Goal: Task Accomplishment & Management: Manage account settings

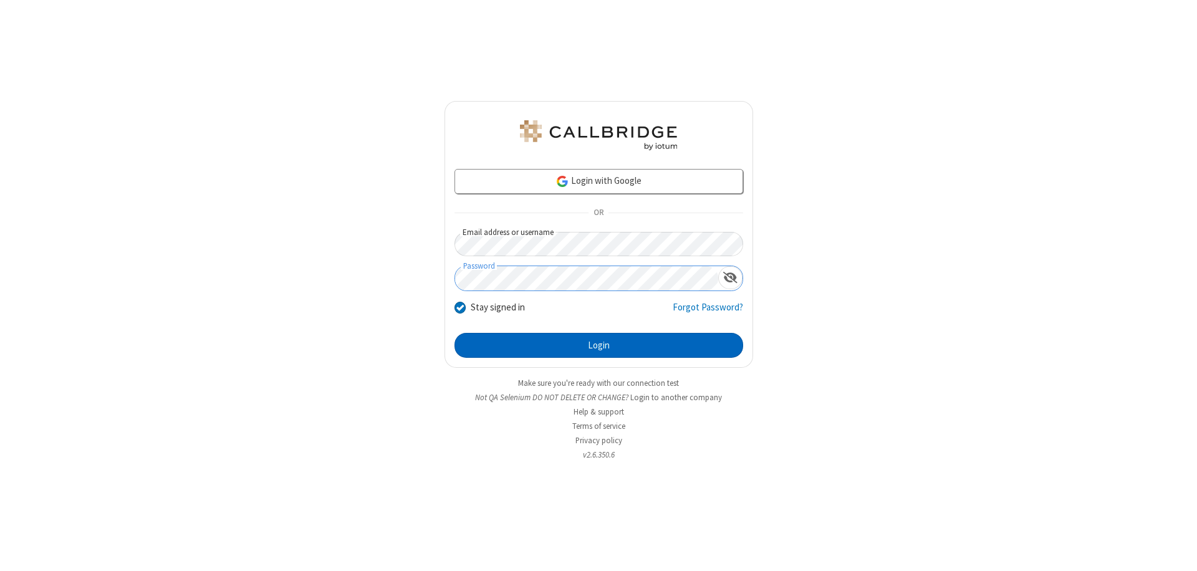
click at [599, 345] on button "Login" at bounding box center [598, 345] width 289 height 25
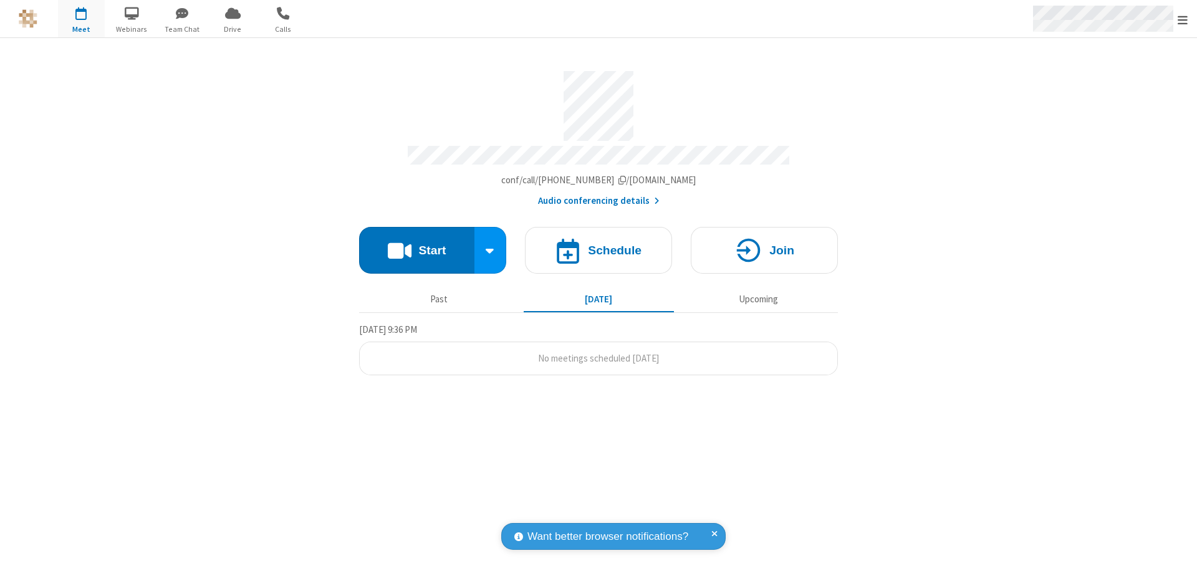
click at [1183, 19] on span "Open menu" at bounding box center [1183, 20] width 10 height 12
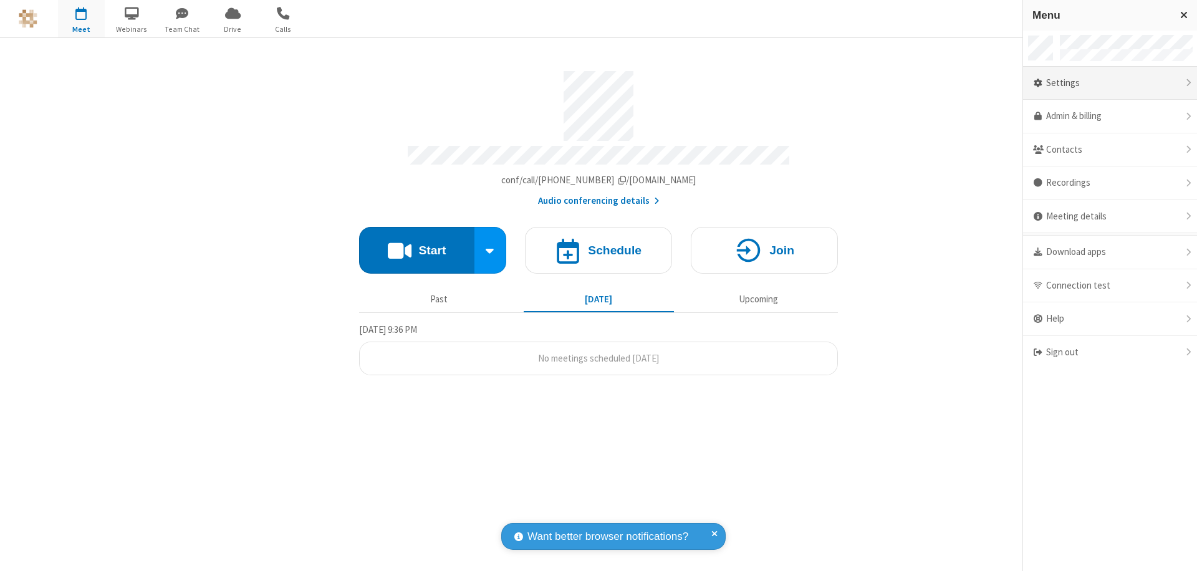
click at [1110, 83] on div "Settings" at bounding box center [1110, 84] width 174 height 34
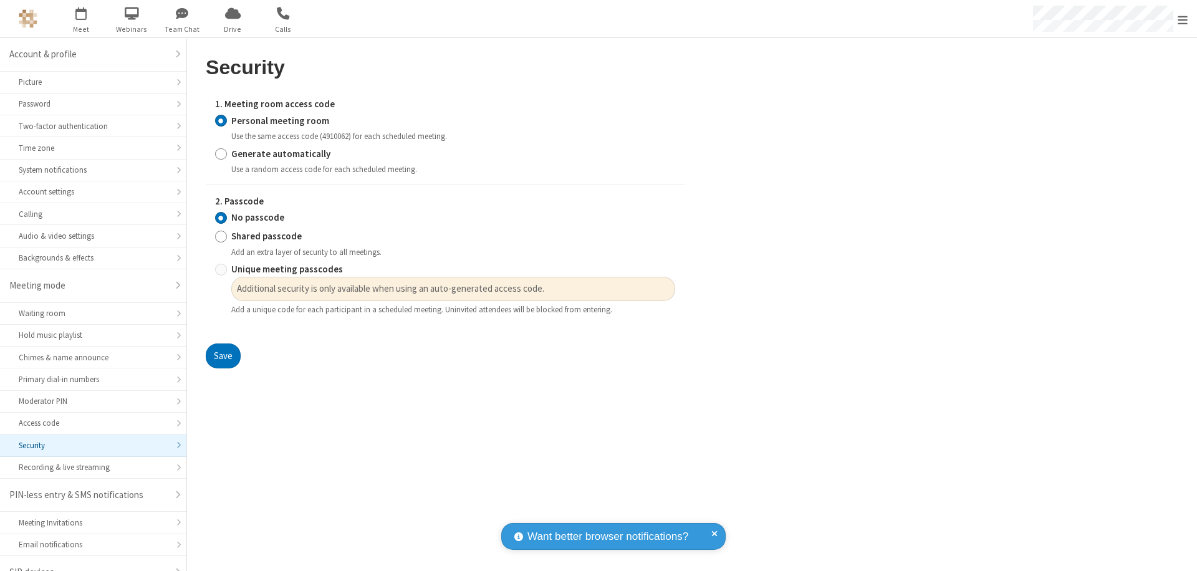
scroll to position [17, 0]
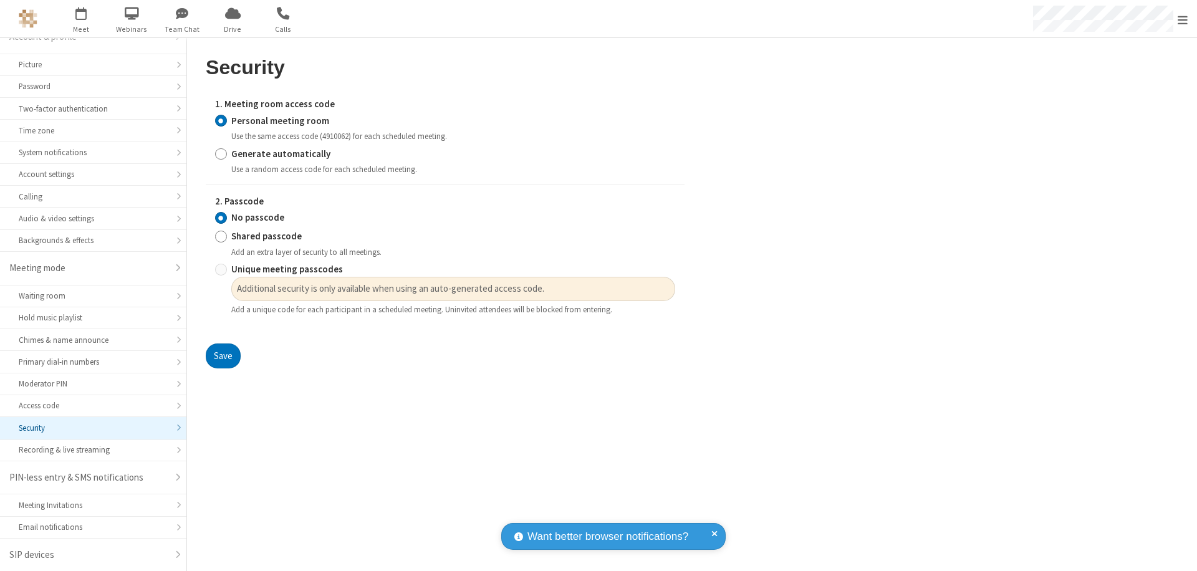
click at [221, 153] on input "Generate automatically" at bounding box center [221, 153] width 12 height 13
radio input "true"
click at [221, 218] on input "No passcode" at bounding box center [221, 217] width 12 height 13
click at [223, 344] on button "Save" at bounding box center [223, 356] width 35 height 25
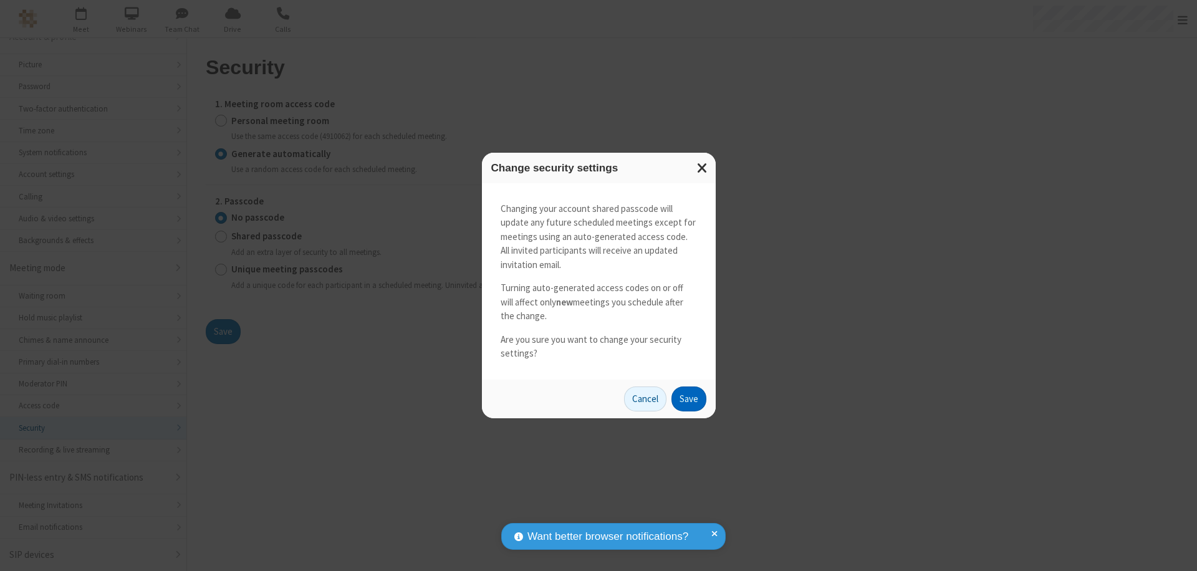
click at [688, 398] on button "Save" at bounding box center [688, 399] width 35 height 25
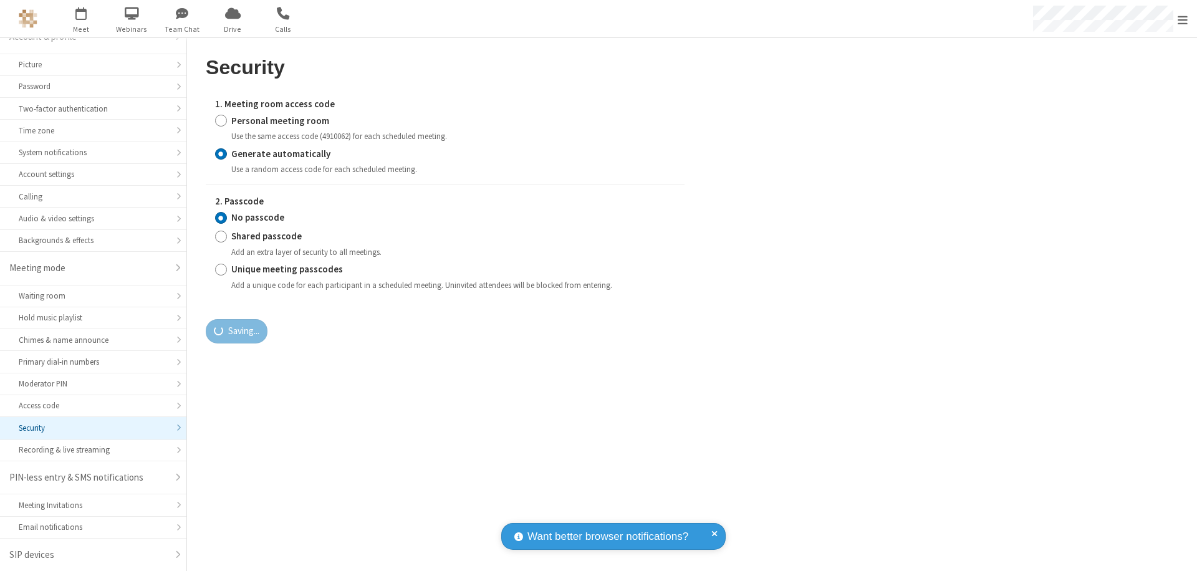
click at [1183, 19] on span "Open menu" at bounding box center [1183, 20] width 10 height 12
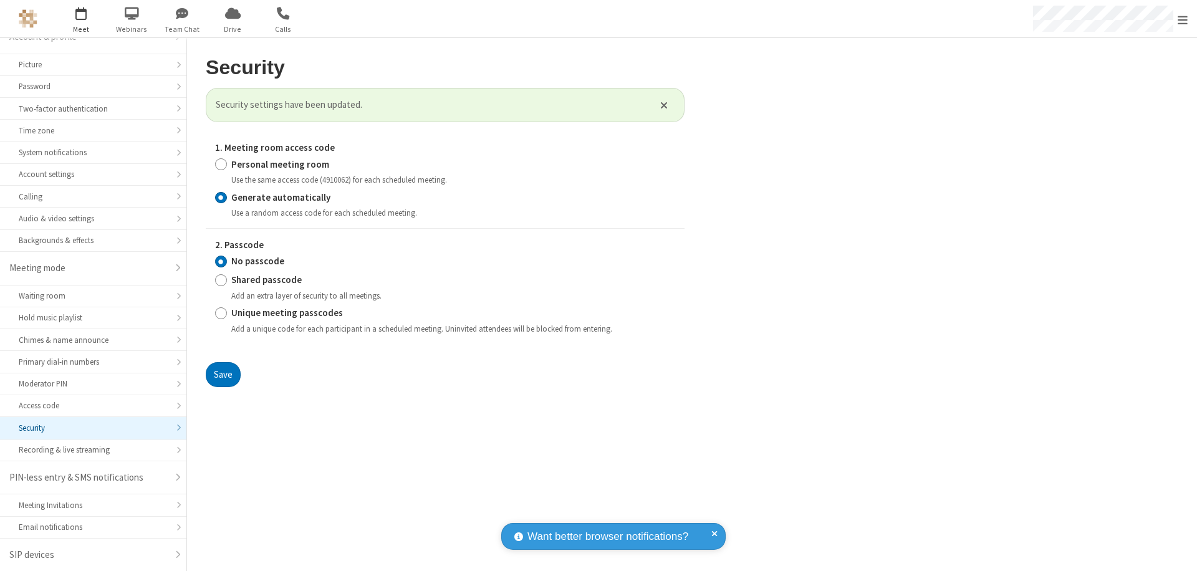
click at [81, 19] on span "button" at bounding box center [81, 12] width 47 height 21
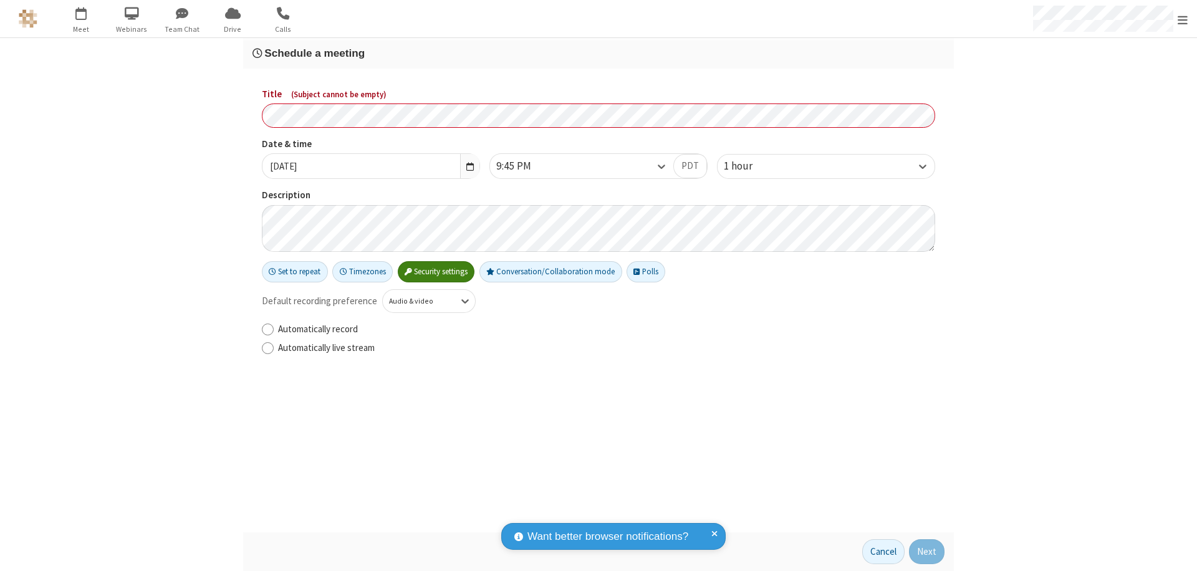
click at [599, 53] on h3 "Schedule a meeting" at bounding box center [598, 53] width 692 height 12
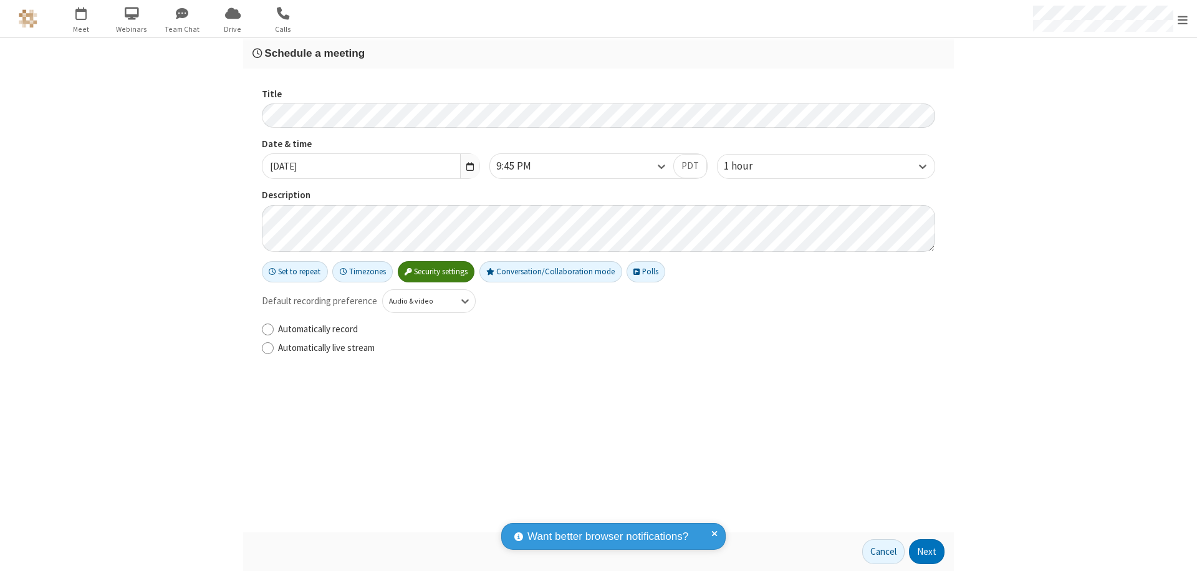
click at [927, 552] on button "Next" at bounding box center [927, 551] width 36 height 25
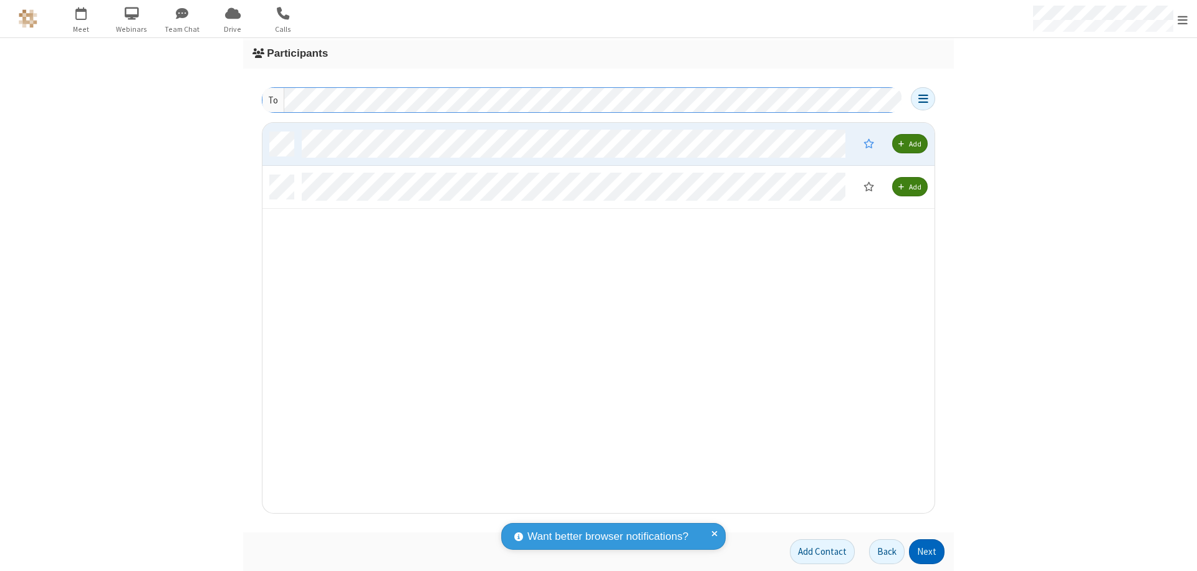
click at [927, 552] on button "Next" at bounding box center [927, 551] width 36 height 25
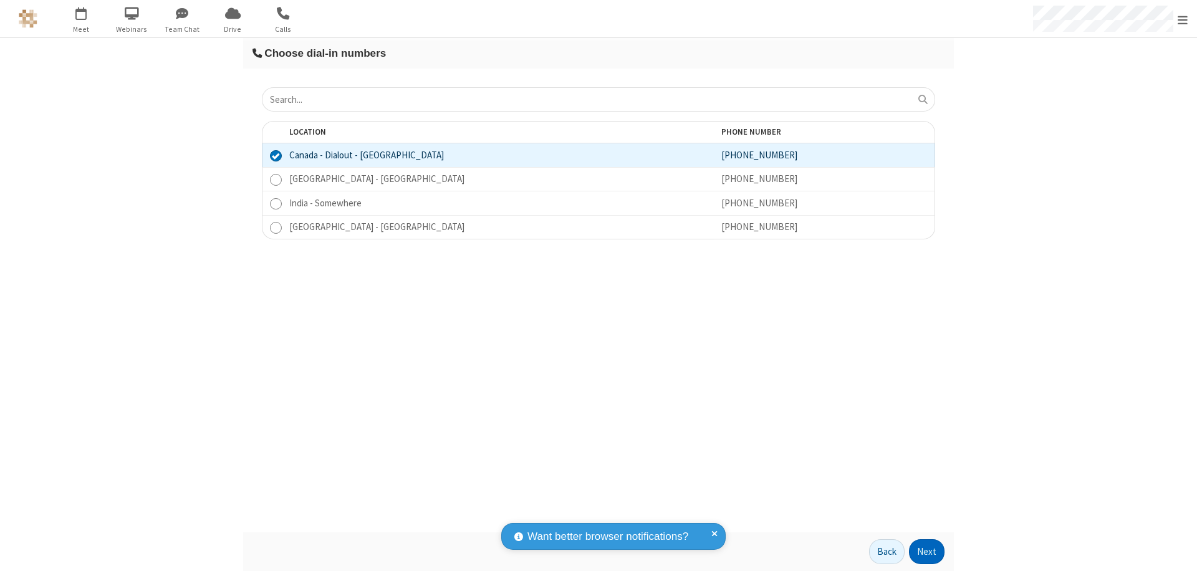
click at [927, 552] on button "Next" at bounding box center [927, 551] width 36 height 25
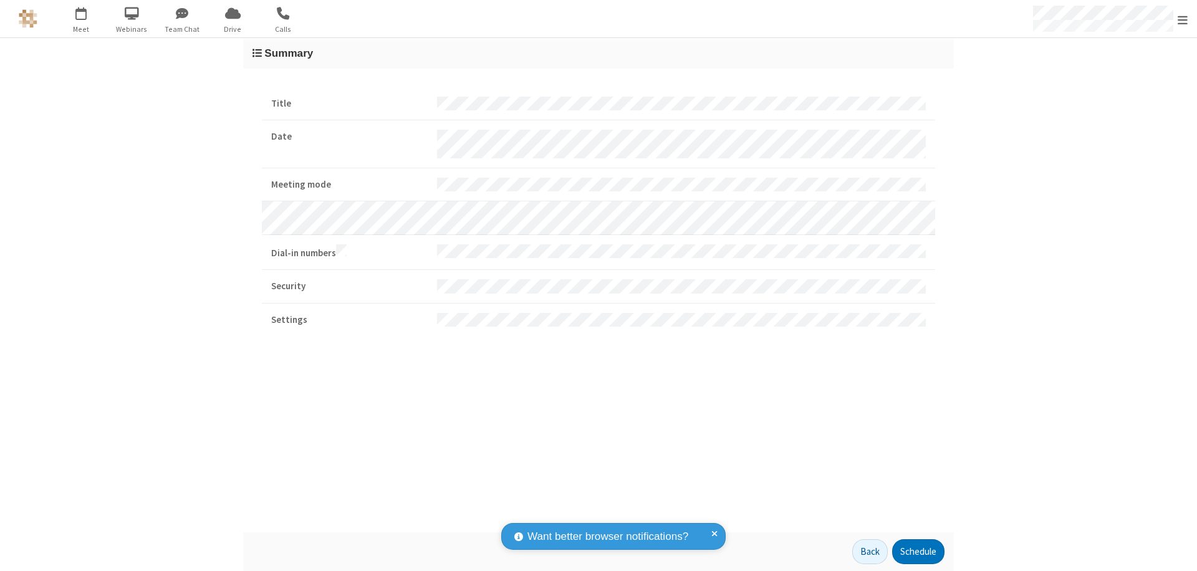
click at [918, 552] on button "Schedule" at bounding box center [918, 551] width 52 height 25
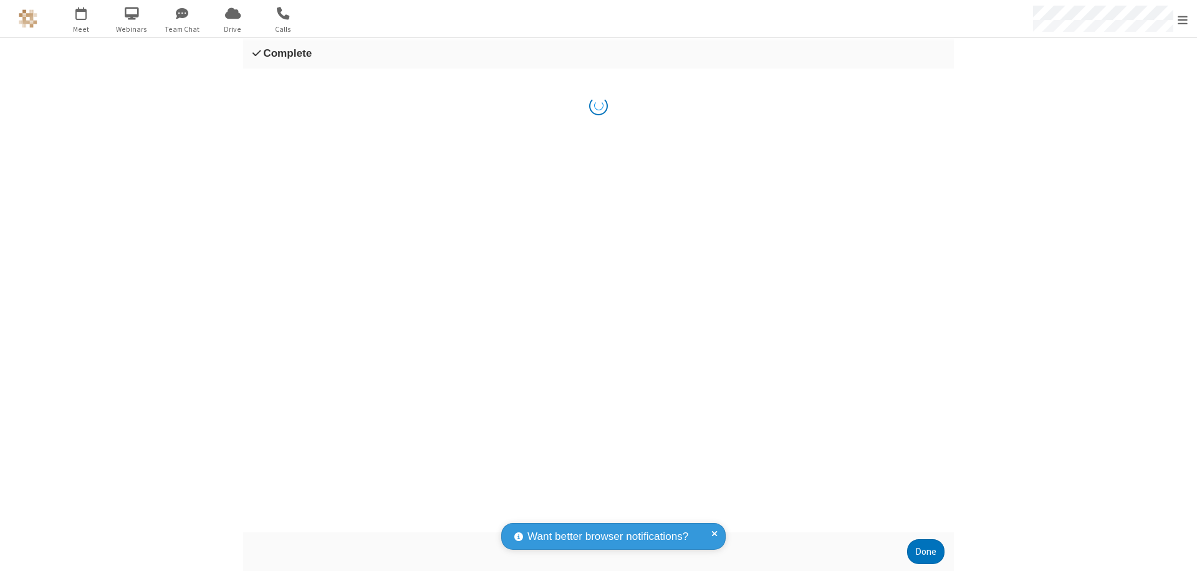
click at [926, 552] on button "Done" at bounding box center [925, 551] width 37 height 25
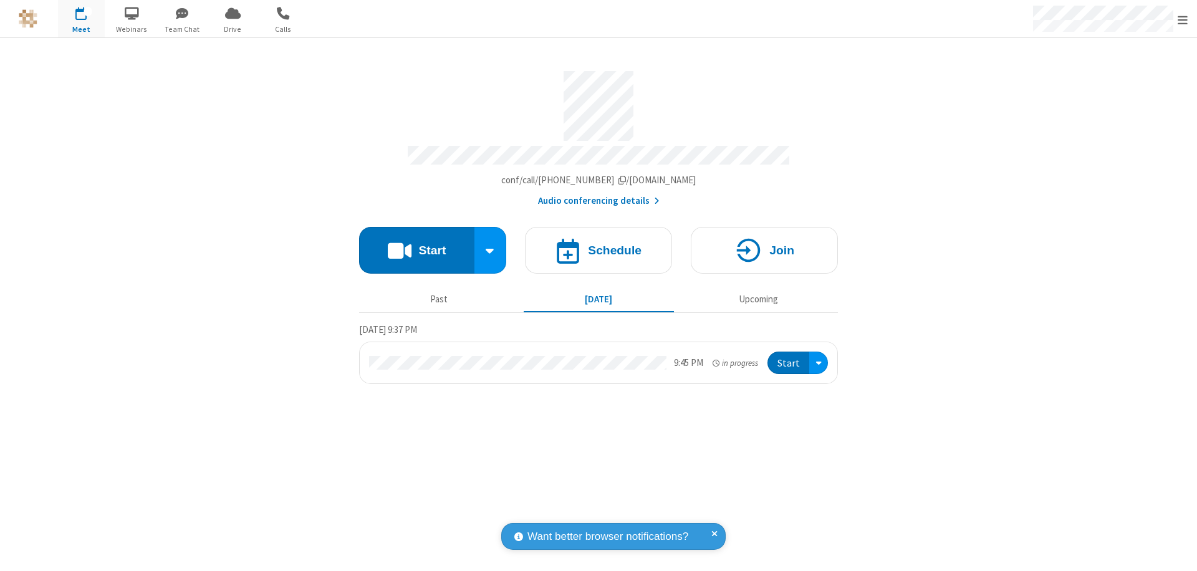
click at [789, 357] on button "Start" at bounding box center [788, 363] width 42 height 23
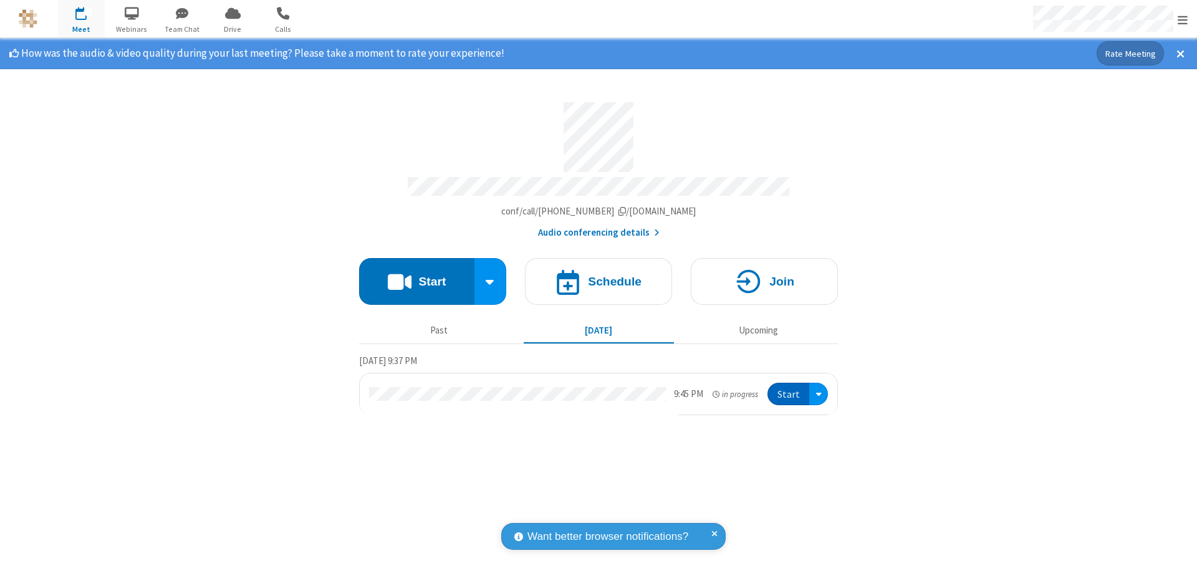
click at [1183, 19] on span "Open menu" at bounding box center [1183, 20] width 10 height 12
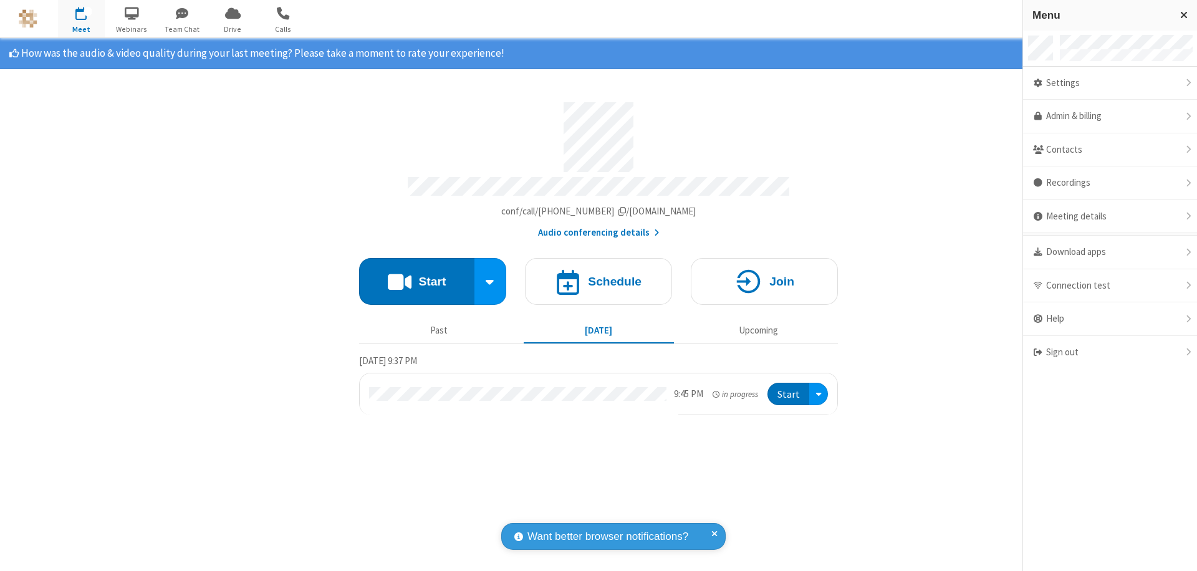
click at [1044, 83] on span at bounding box center [1037, 83] width 11 height 10
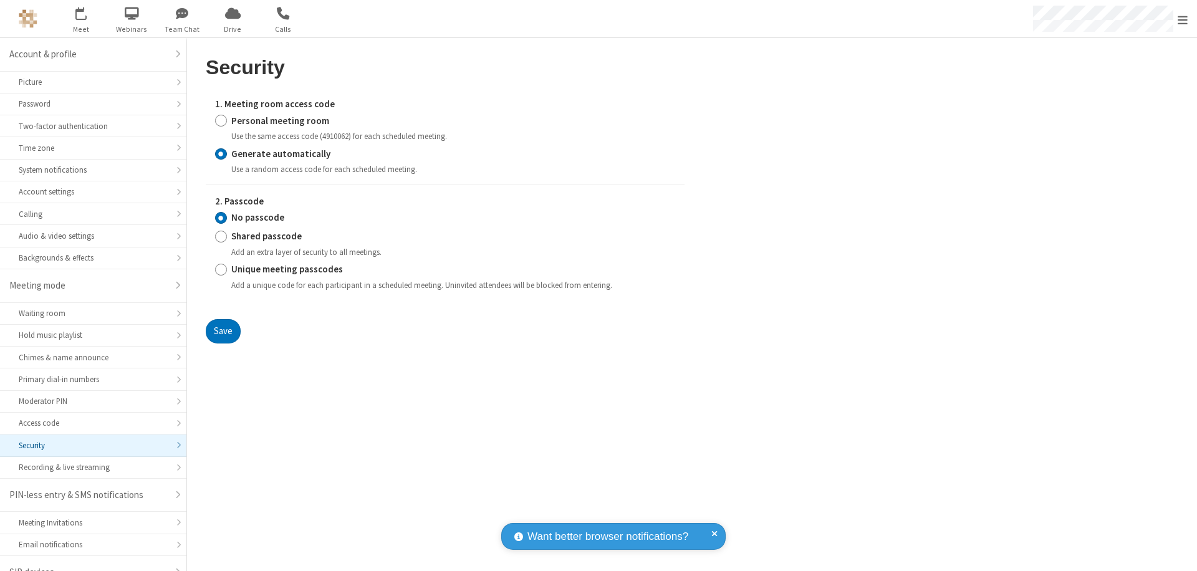
scroll to position [17, 0]
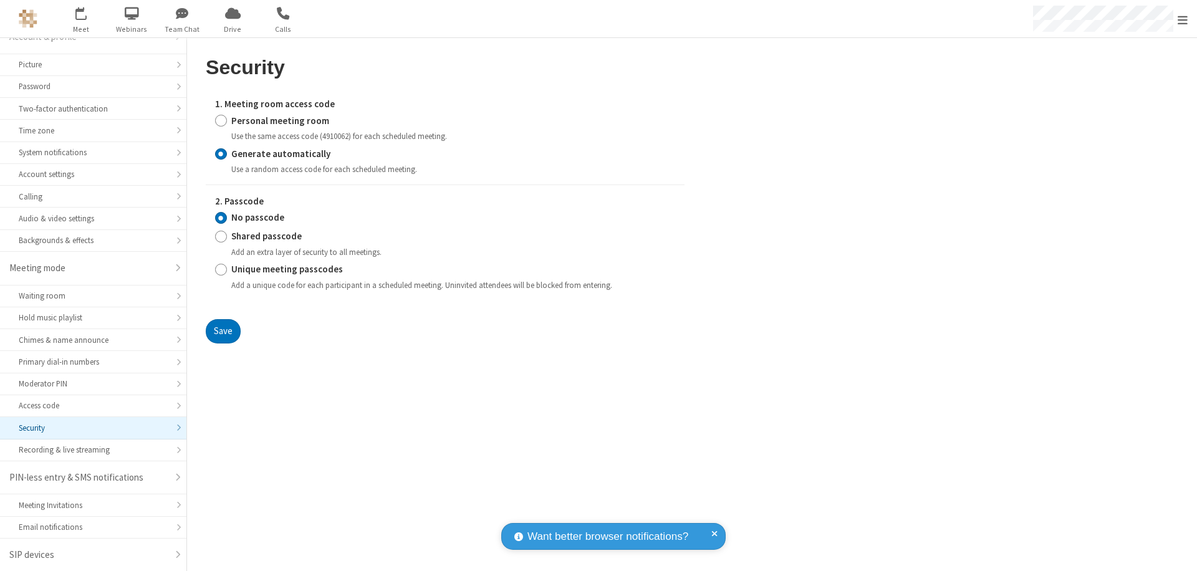
click at [221, 120] on input "Personal meeting room" at bounding box center [221, 120] width 12 height 13
radio input "true"
click at [221, 218] on input "No passcode" at bounding box center [221, 217] width 12 height 13
click at [223, 344] on button "Save" at bounding box center [223, 331] width 35 height 25
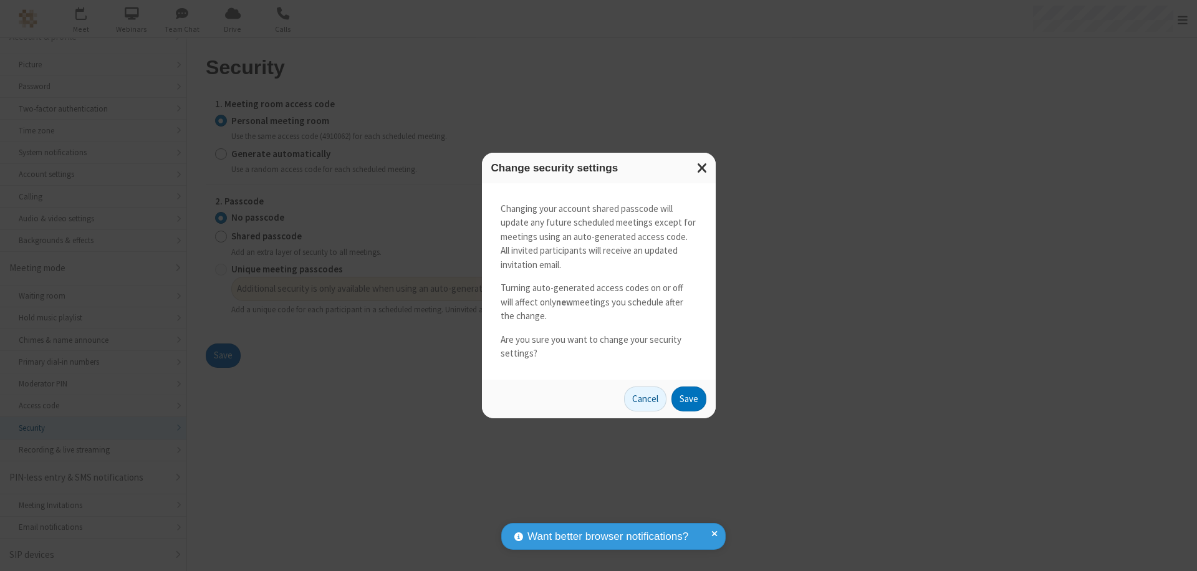
click at [688, 398] on button "Save" at bounding box center [688, 399] width 35 height 25
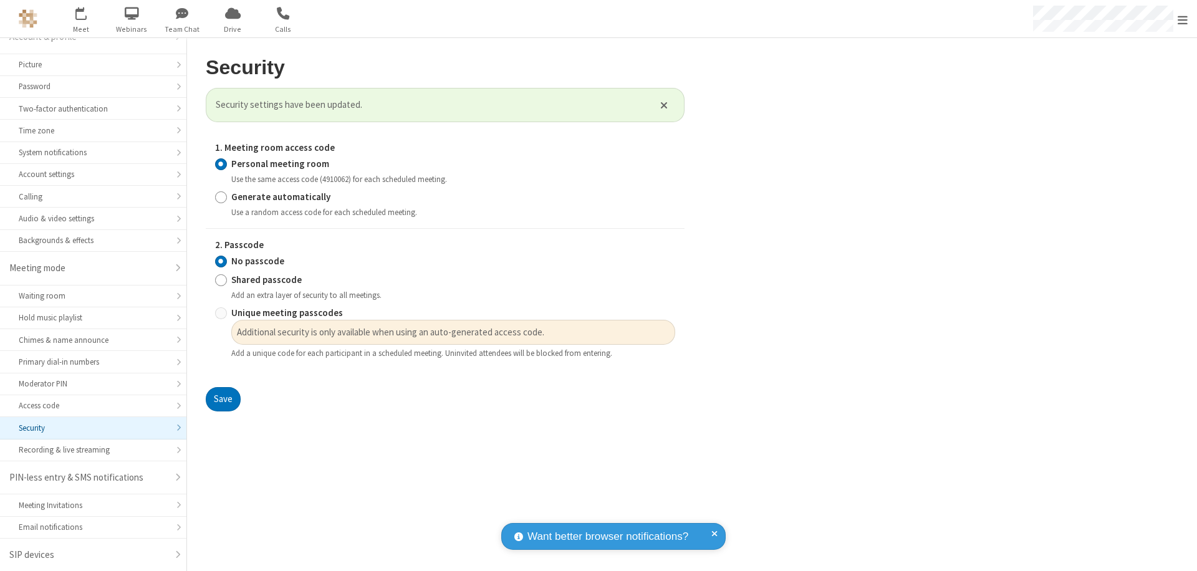
click at [1183, 19] on span "Open menu" at bounding box center [1183, 20] width 10 height 12
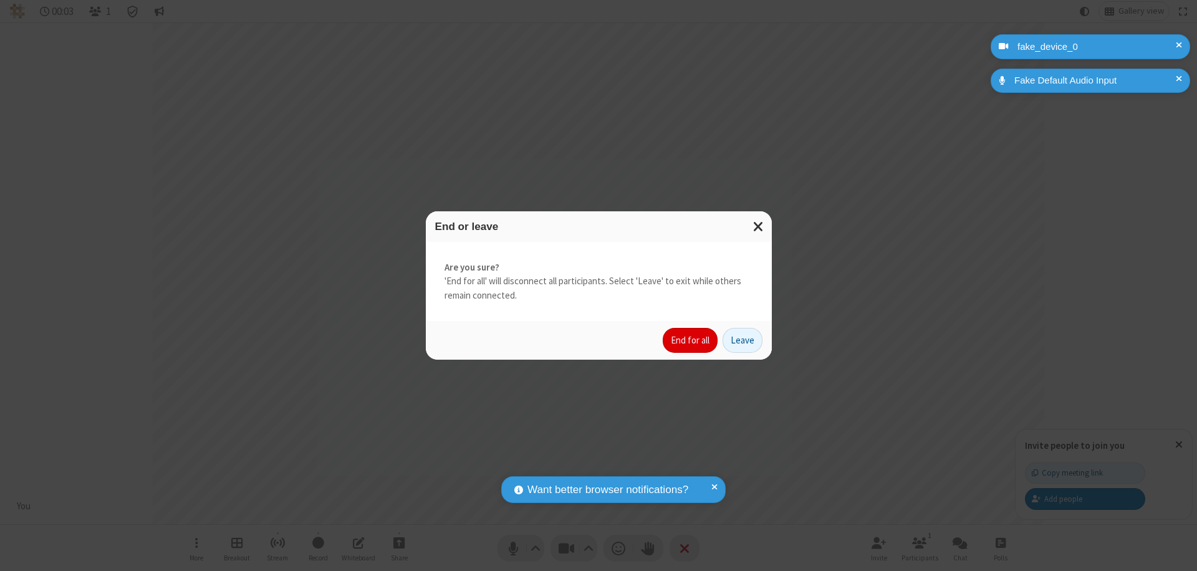
click at [691, 340] on button "End for all" at bounding box center [690, 340] width 55 height 25
